Goal: Task Accomplishment & Management: Complete application form

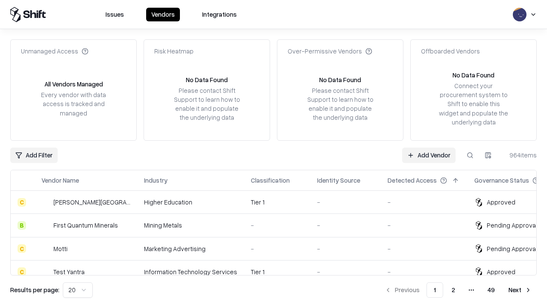
click at [429, 155] on link "Add Vendor" at bounding box center [428, 154] width 53 height 15
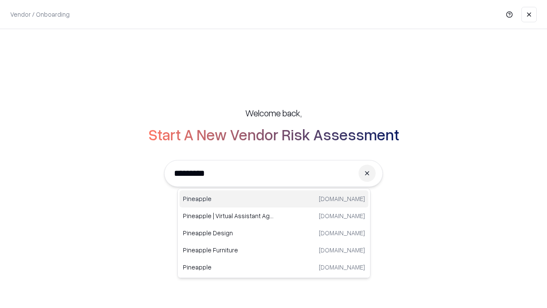
click at [274, 199] on div "Pineapple [DOMAIN_NAME]" at bounding box center [273, 198] width 189 height 17
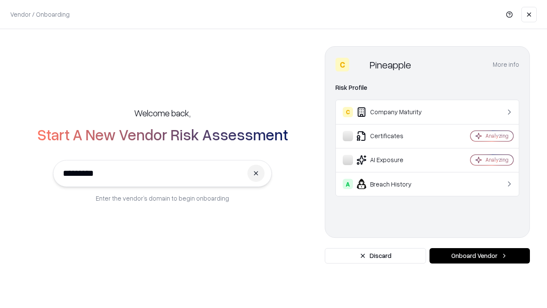
type input "*********"
click at [479, 256] on button "Onboard Vendor" at bounding box center [479, 255] width 100 height 15
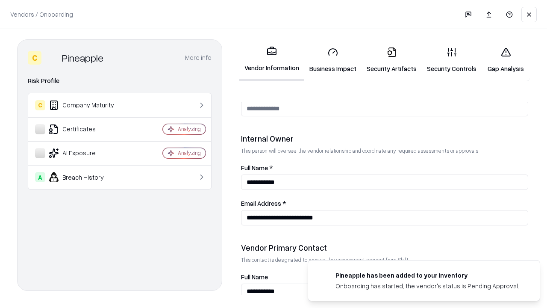
scroll to position [443, 0]
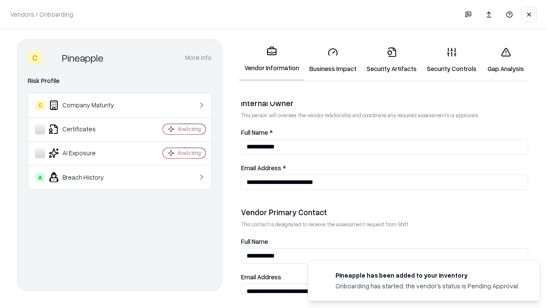
click at [333, 60] on link "Business Impact" at bounding box center [332, 60] width 57 height 40
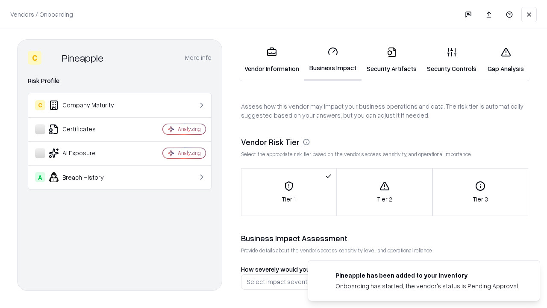
click at [391, 60] on link "Security Artifacts" at bounding box center [392, 60] width 60 height 40
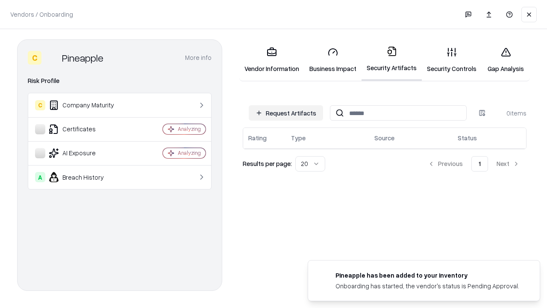
click at [286, 112] on button "Request Artifacts" at bounding box center [286, 112] width 74 height 15
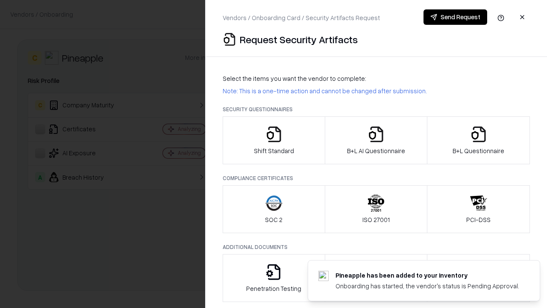
click at [274, 140] on icon "button" at bounding box center [273, 134] width 17 height 17
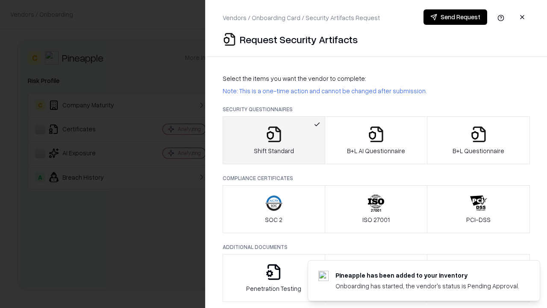
click at [455, 17] on button "Send Request" at bounding box center [456, 16] width 64 height 15
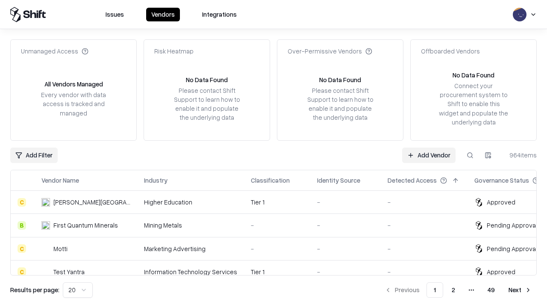
click at [429, 155] on link "Add Vendor" at bounding box center [428, 154] width 53 height 15
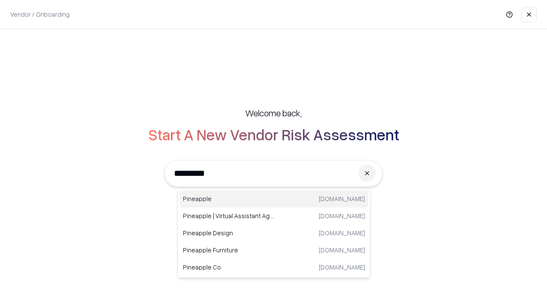
click at [274, 199] on div "Pineapple [DOMAIN_NAME]" at bounding box center [273, 198] width 189 height 17
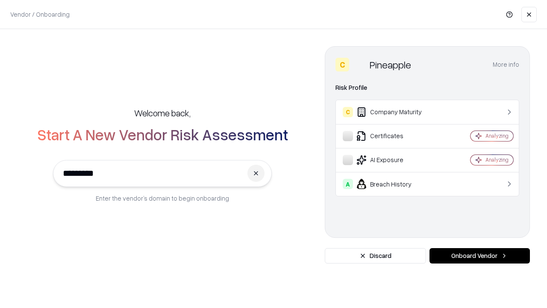
type input "*********"
click at [479, 256] on button "Onboard Vendor" at bounding box center [479, 255] width 100 height 15
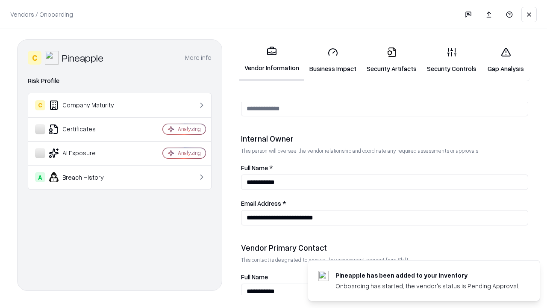
scroll to position [443, 0]
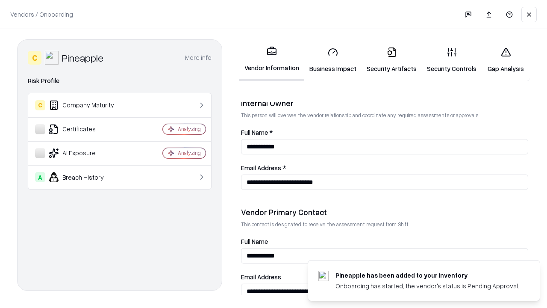
click at [506, 60] on link "Gap Analysis" at bounding box center [506, 60] width 48 height 40
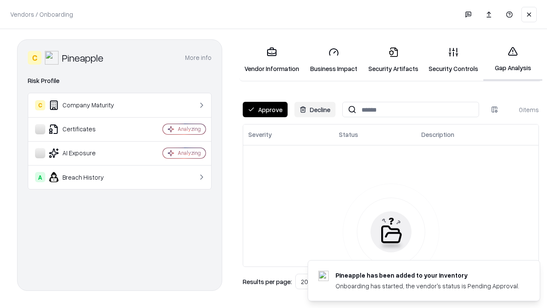
click at [265, 109] on button "Approve" at bounding box center [265, 109] width 45 height 15
